Goal: Transaction & Acquisition: Obtain resource

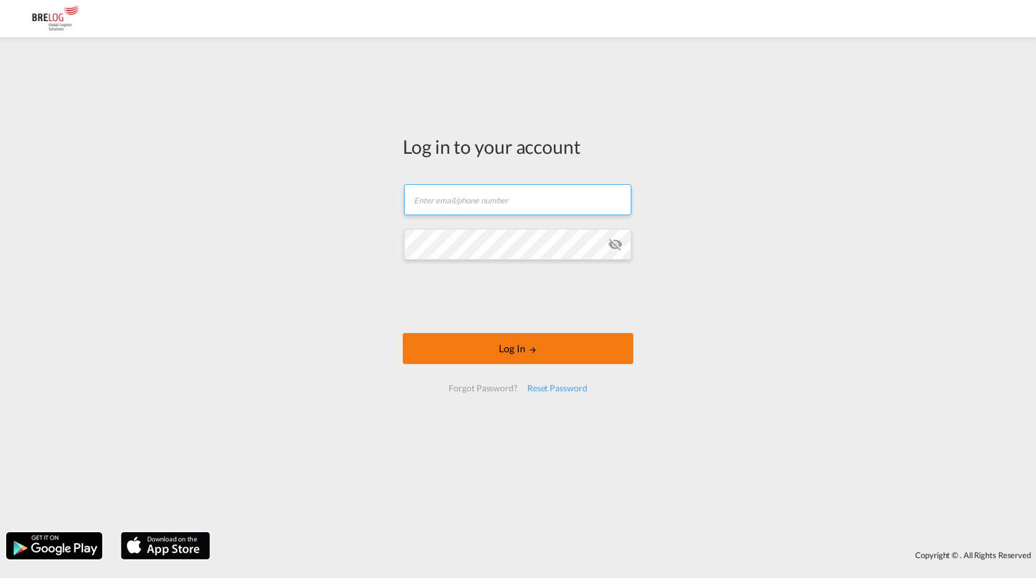
type input "[PERSON_NAME][EMAIL_ADDRESS][DOMAIN_NAME]"
click at [488, 341] on button "Log In" at bounding box center [518, 348] width 231 height 31
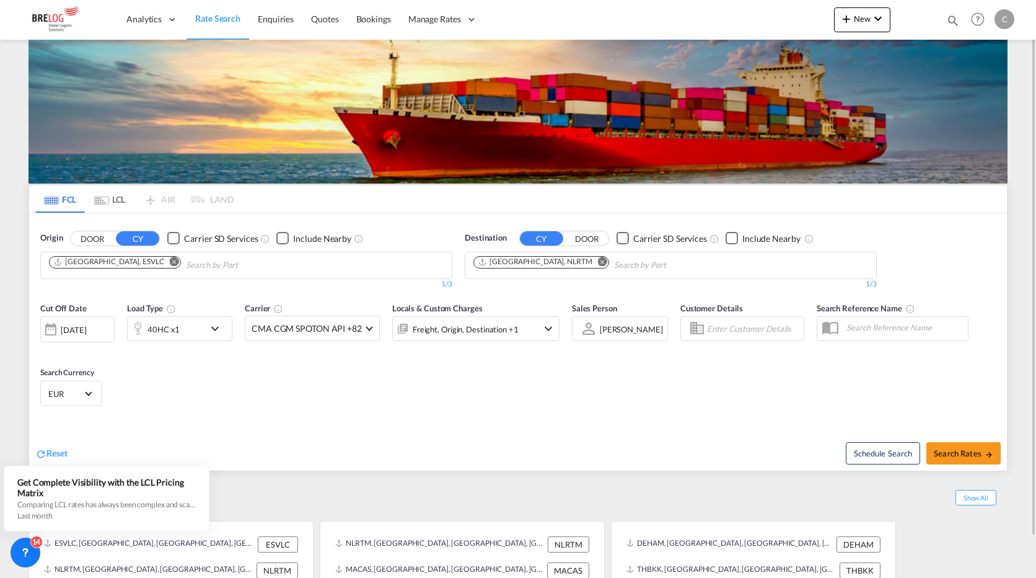
click at [170, 260] on md-icon "Remove" at bounding box center [174, 261] width 9 height 9
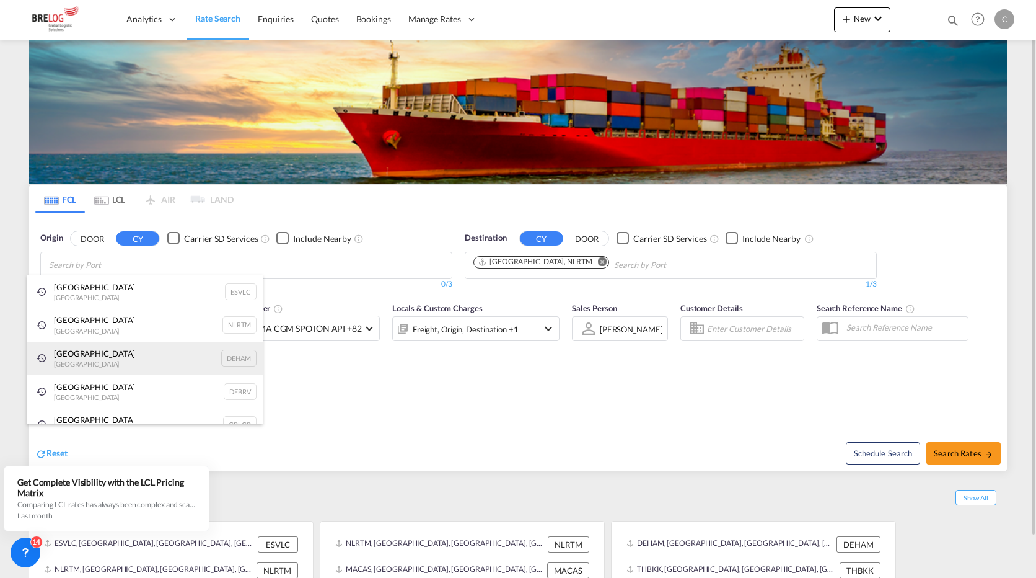
click at [79, 342] on div "[GEOGRAPHIC_DATA] [GEOGRAPHIC_DATA] DEHAM" at bounding box center [145, 358] width 236 height 33
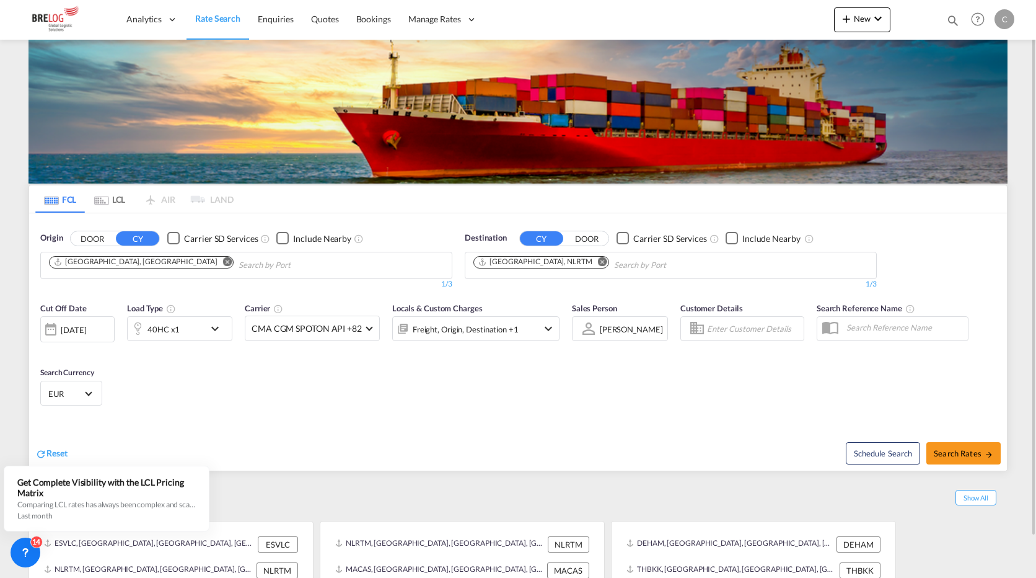
click at [598, 260] on md-icon "Remove" at bounding box center [602, 261] width 9 height 9
click at [71, 231] on button "DOOR" at bounding box center [92, 238] width 43 height 14
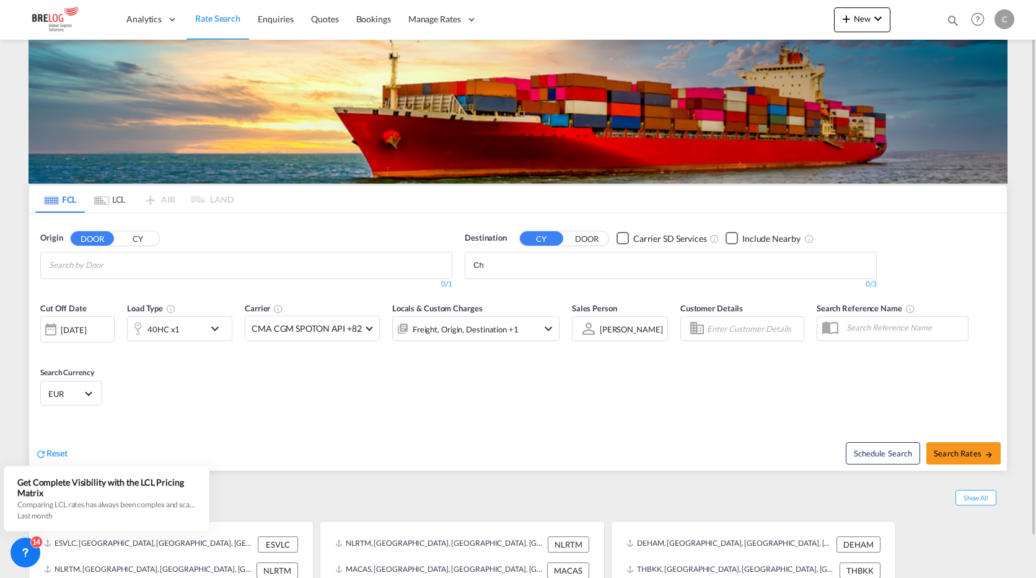
type input "C"
type input "Chenn"
click at [510, 285] on div "Chenn ai (ex [GEOGRAPHIC_DATA]) [GEOGRAPHIC_DATA] [GEOGRAPHIC_DATA]" at bounding box center [570, 293] width 236 height 37
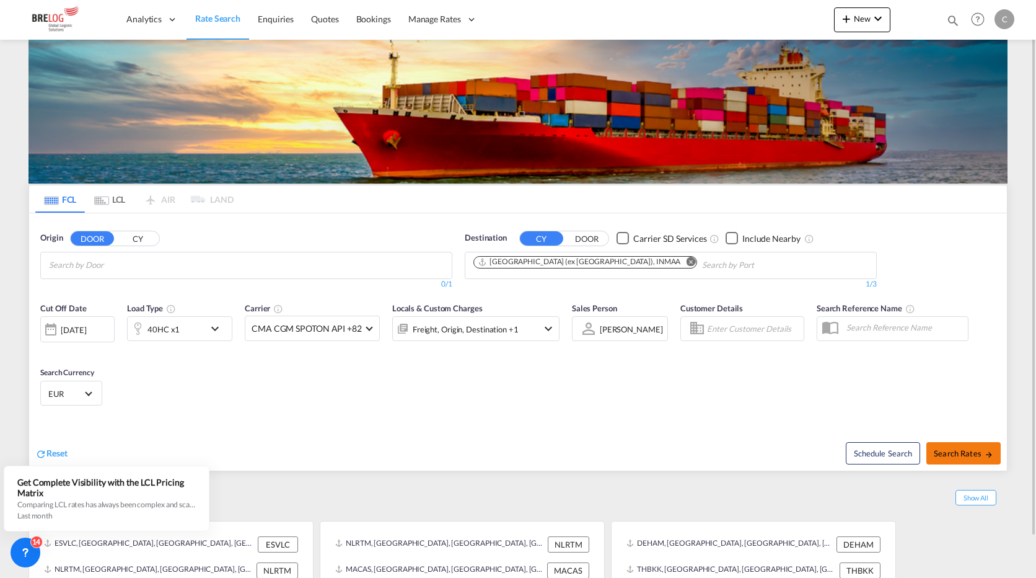
click at [966, 448] on span "Search Rates" at bounding box center [964, 453] width 60 height 10
click at [120, 268] on body "Analytics Dashboard Rate Search Enquiries Quotes Bookings" at bounding box center [518, 289] width 1036 height 578
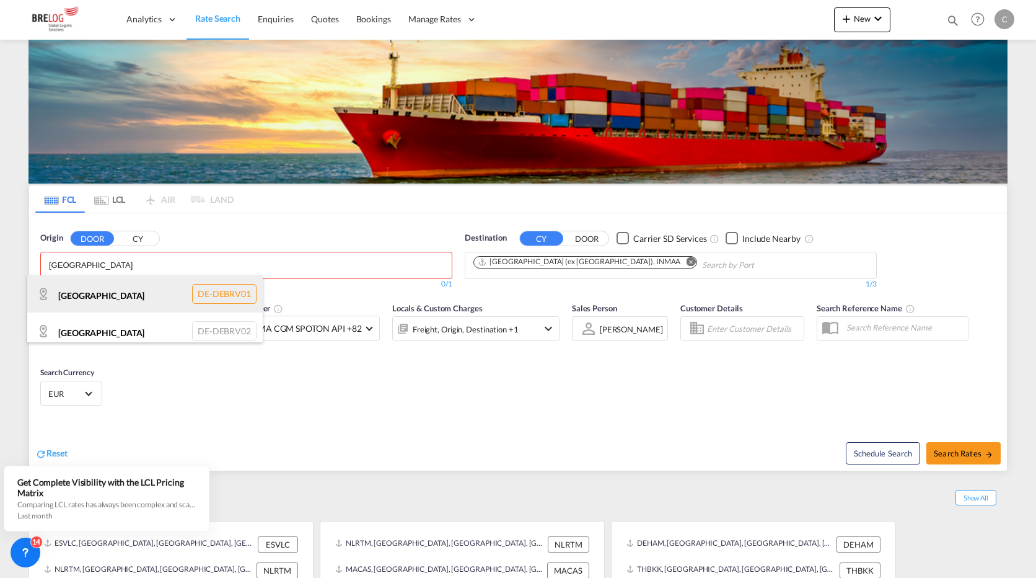
type input "[GEOGRAPHIC_DATA]"
click at [75, 296] on div "[GEOGRAPHIC_DATA] DE-DEBRV01" at bounding box center [145, 293] width 236 height 37
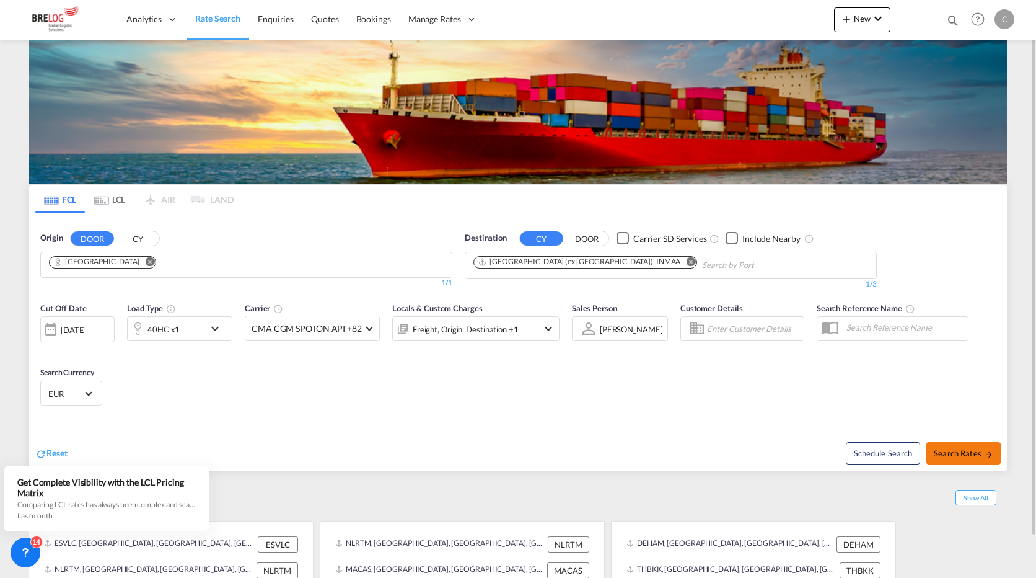
click at [990, 450] on md-icon "icon-arrow-right" at bounding box center [989, 454] width 9 height 9
type input "[GEOGRAPHIC_DATA] to [GEOGRAPHIC_DATA] / [DATE]"
